Goal: Use online tool/utility: Utilize a website feature to perform a specific function

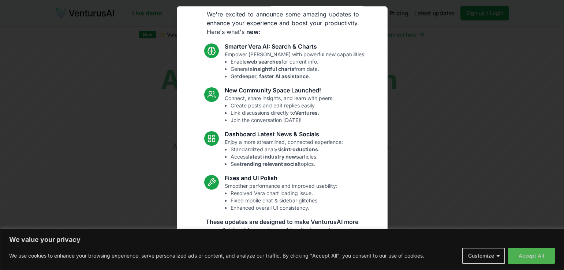
scroll to position [35, 0]
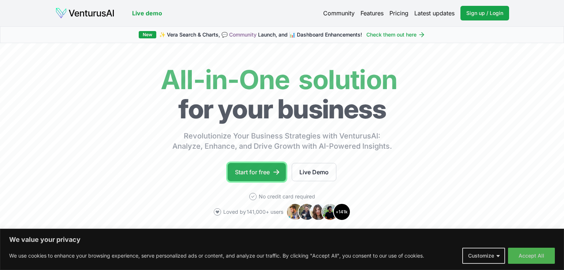
click at [252, 175] on link "Start for free" at bounding box center [257, 172] width 58 height 18
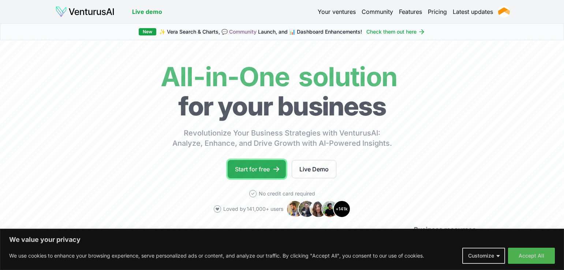
click at [253, 170] on link "Start for free" at bounding box center [257, 169] width 58 height 18
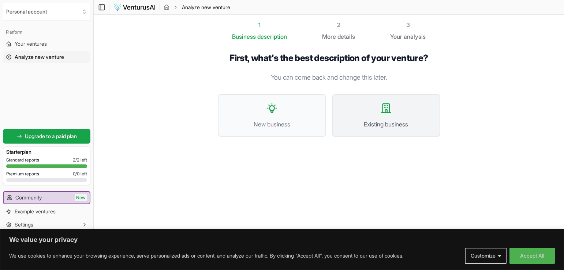
click at [392, 115] on button "Existing business" at bounding box center [386, 115] width 108 height 42
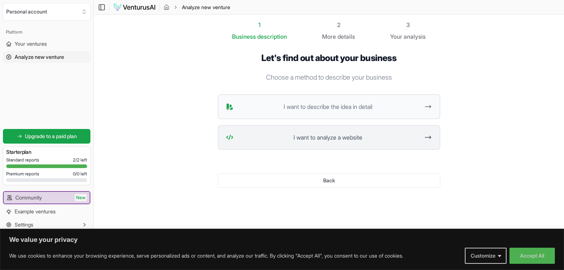
click at [369, 136] on span "I want to analyze a website" at bounding box center [327, 137] width 183 height 9
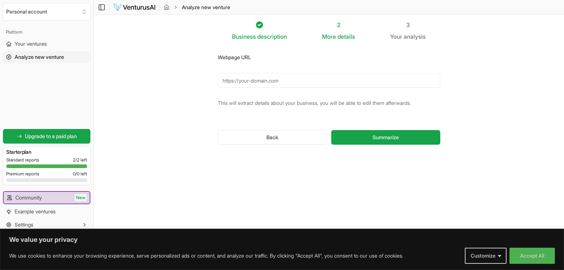
click at [242, 82] on input "Webpage URL" at bounding box center [329, 80] width 223 height 15
type input "[URL][DOMAIN_NAME]"
click at [331, 130] on button "Summarize" at bounding box center [385, 137] width 109 height 15
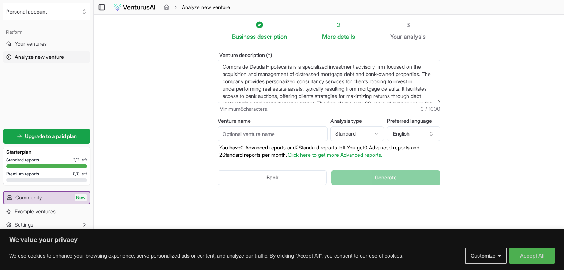
click at [377, 132] on html "We value your privacy We use cookies to enhance your browsing experience, serve…" at bounding box center [282, 135] width 564 height 270
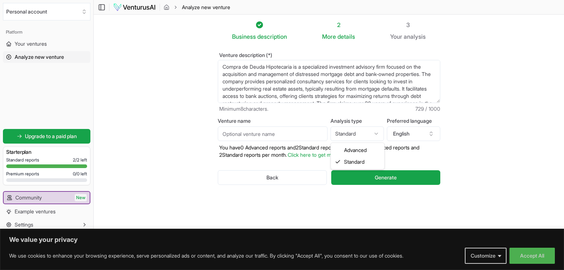
select select "advanced"
click at [434, 132] on button "English" at bounding box center [413, 134] width 53 height 15
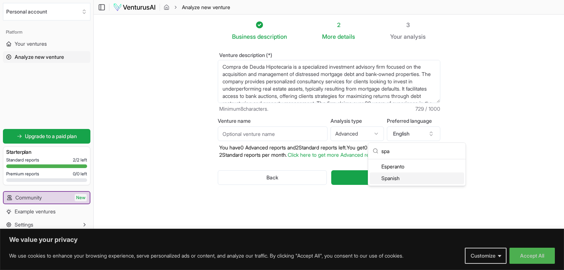
type input "spa"
click at [389, 181] on div "Spanish" at bounding box center [417, 179] width 94 height 12
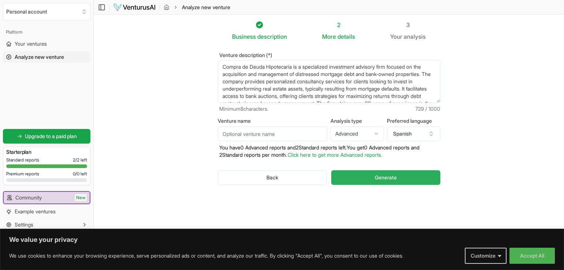
click at [361, 178] on button "Generate" at bounding box center [385, 178] width 109 height 15
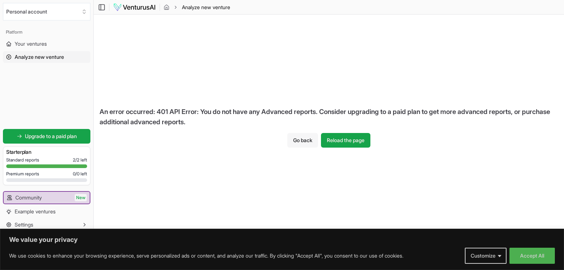
click at [296, 140] on button "Go back" at bounding box center [302, 140] width 31 height 15
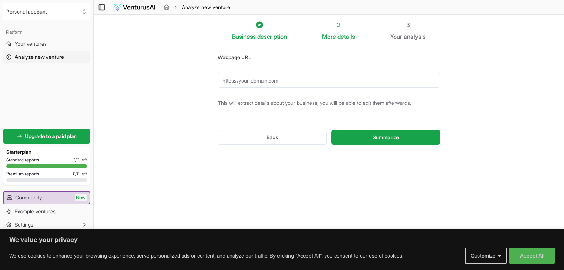
click at [259, 85] on input "Webpage URL" at bounding box center [329, 80] width 223 height 15
drag, startPoint x: 333, startPoint y: 85, endPoint x: 198, endPoint y: 91, distance: 134.8
click at [198, 91] on section "Business description 2 More details 3 Your analysis Webpage URL [URL][DOMAIN_NA…" at bounding box center [329, 124] width 470 height 219
type input "[URL][DOMAIN_NAME]"
click at [386, 135] on span "Summarize" at bounding box center [386, 137] width 26 height 7
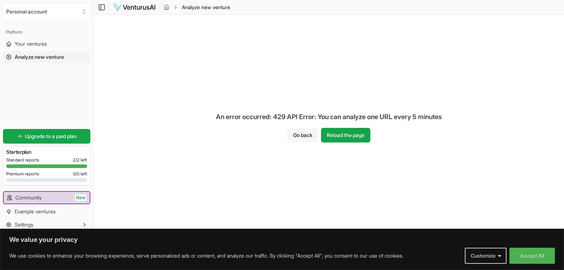
click at [303, 138] on button "Go back" at bounding box center [302, 135] width 31 height 15
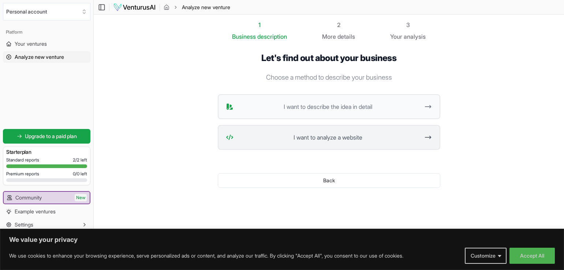
click at [333, 138] on span "I want to analyze a website" at bounding box center [327, 137] width 183 height 9
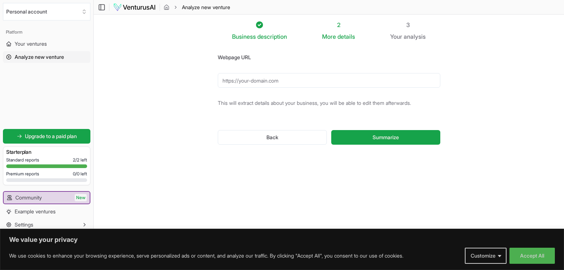
click at [258, 83] on input "Webpage URL" at bounding box center [329, 80] width 223 height 15
paste input "[URL][DOMAIN_NAME]"
type input "[URL][DOMAIN_NAME]"
click at [370, 137] on button "Summarize" at bounding box center [385, 137] width 109 height 15
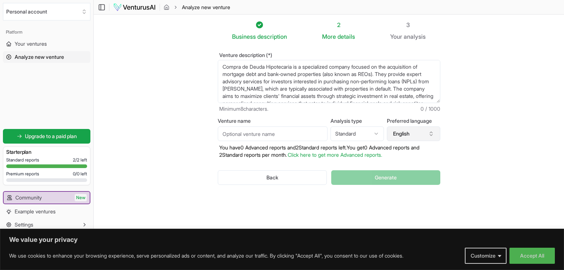
click at [416, 133] on button "English" at bounding box center [413, 134] width 53 height 15
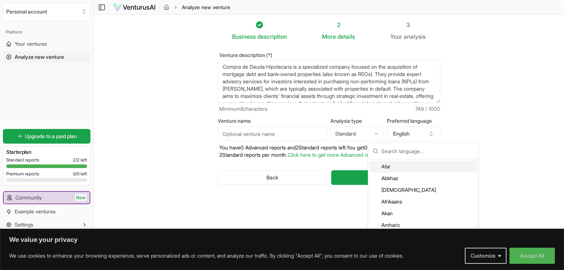
click at [400, 153] on input "text" at bounding box center [427, 151] width 92 height 16
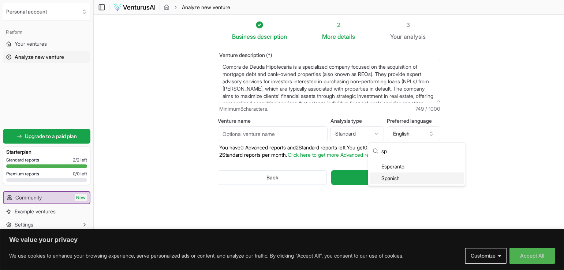
type input "sp"
click at [390, 179] on div "Spanish" at bounding box center [417, 179] width 94 height 12
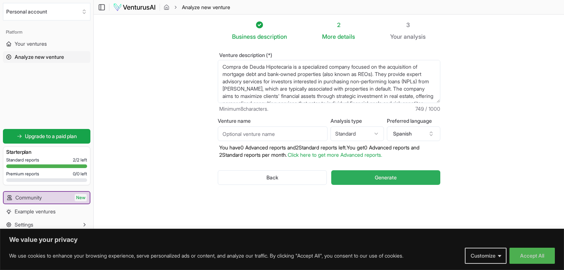
click at [374, 177] on button "Generate" at bounding box center [385, 178] width 109 height 15
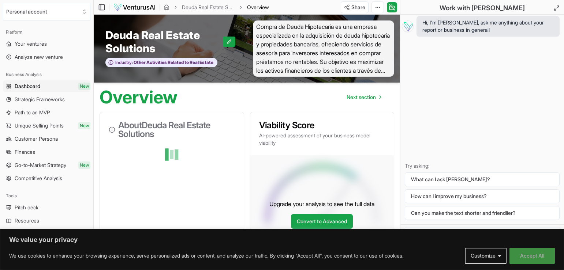
click at [533, 260] on button "Accept All" at bounding box center [532, 256] width 45 height 16
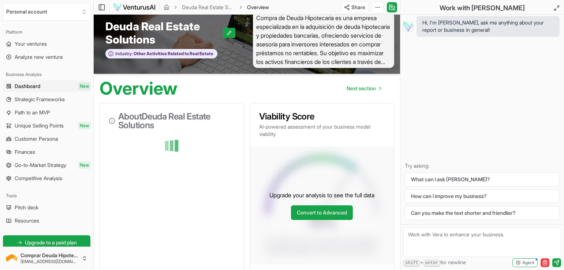
scroll to position [2, 0]
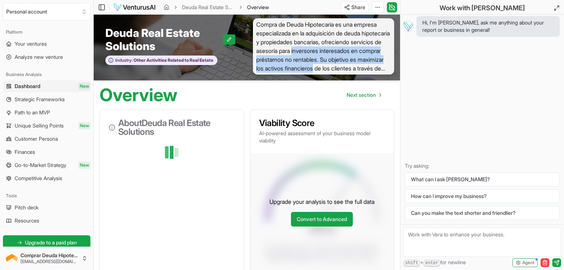
drag, startPoint x: 329, startPoint y: 50, endPoint x: 394, endPoint y: 67, distance: 67.0
click at [394, 67] on span "Compra de Deuda Hipotecaria es una empresa especializada en la adquisición de d…" at bounding box center [324, 46] width 142 height 56
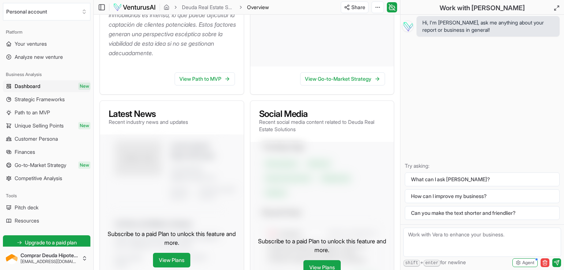
scroll to position [398, 0]
click at [34, 142] on span "Customer Persona" at bounding box center [36, 138] width 43 height 7
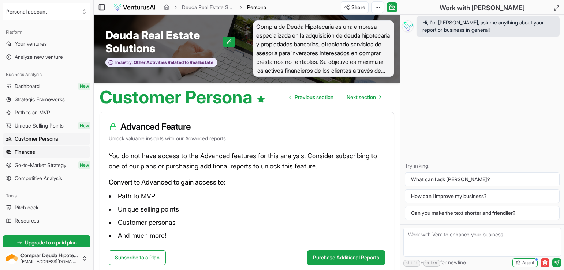
click at [22, 153] on span "Finances" at bounding box center [25, 152] width 20 height 7
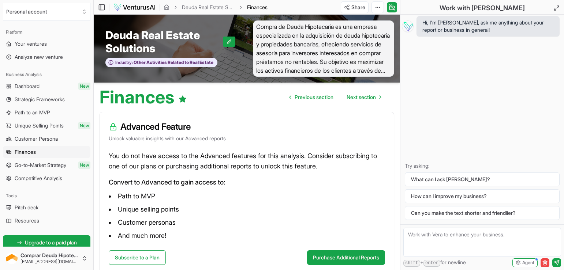
click at [25, 167] on span "Go-to-Market Strategy" at bounding box center [41, 165] width 52 height 7
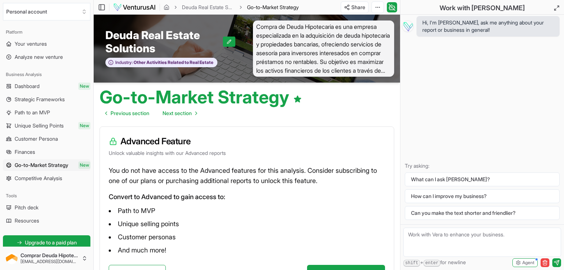
click at [32, 86] on span "Dashboard" at bounding box center [27, 86] width 25 height 7
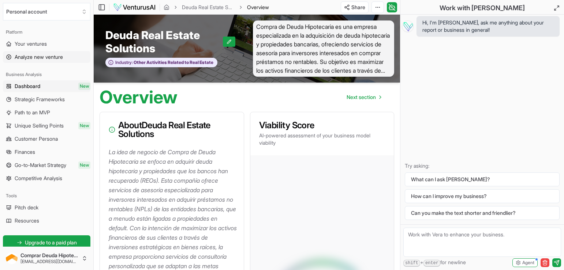
click at [34, 55] on span "Analyze new venture" at bounding box center [39, 56] width 48 height 7
